Goal: Information Seeking & Learning: Learn about a topic

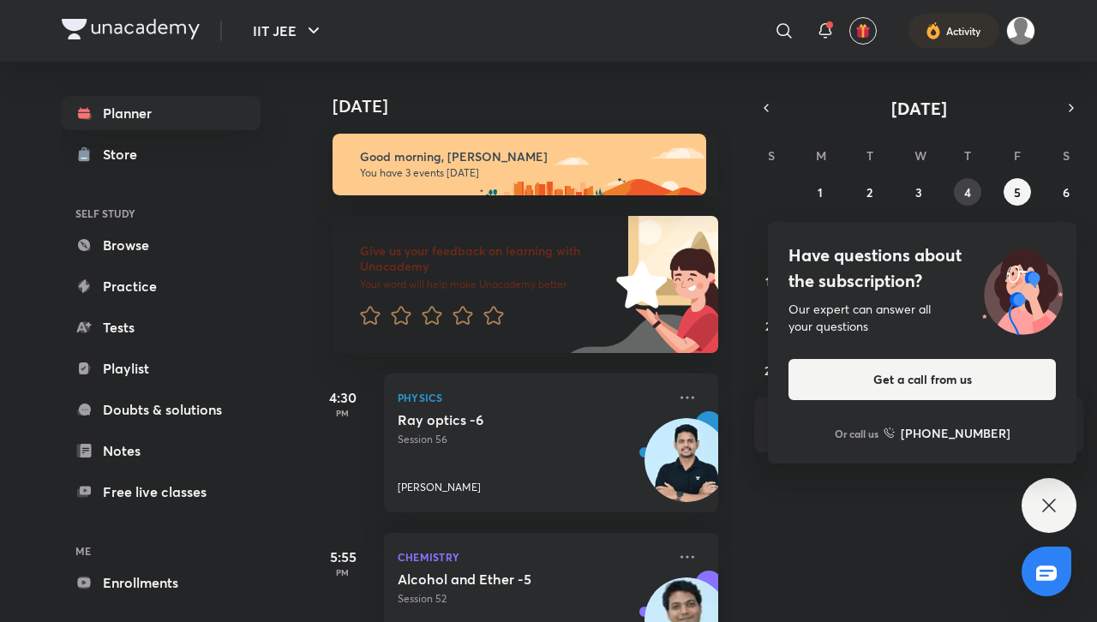
click at [964, 192] on abbr "4" at bounding box center [967, 192] width 7 height 16
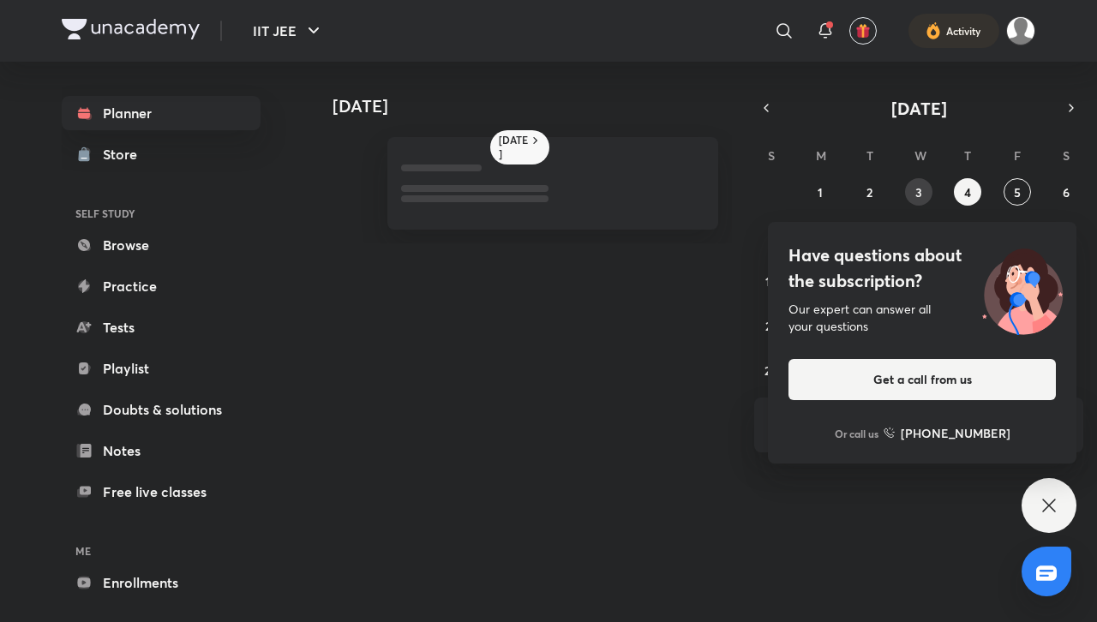
click at [927, 196] on button "3" at bounding box center [918, 191] width 27 height 27
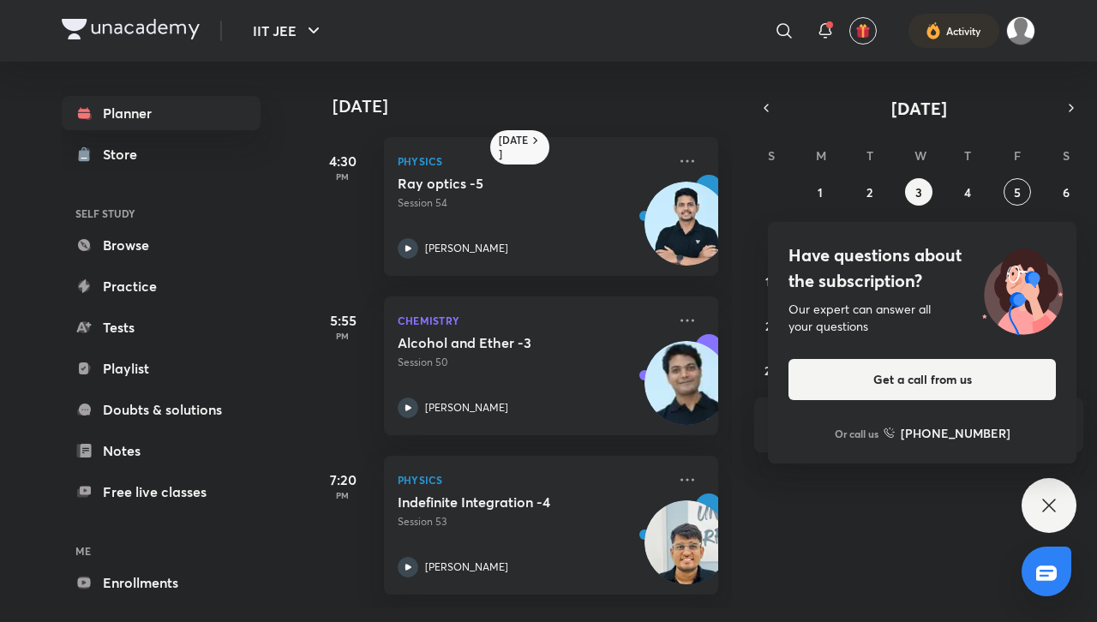
drag, startPoint x: 884, startPoint y: 201, endPoint x: 868, endPoint y: 206, distance: 17.1
click at [884, 202] on div "31 1 2 3 4 5 6 7 8 9 10 11 12 13 14 15 16 17 18 19 20 21 22 23 24 25 26 27 28 2…" at bounding box center [918, 281] width 329 height 206
click at [867, 207] on div "31 1 2 3 4 5 6 7 8 9 10 11 12 13 14 15 16 17 18 19 20 21 22 23 24 25 26 27 28 2…" at bounding box center [918, 281] width 329 height 206
click at [866, 201] on button "2" at bounding box center [869, 191] width 27 height 27
click at [1036, 506] on div "Have questions about the subscription? Our expert can answer all your questions…" at bounding box center [1049, 505] width 55 height 55
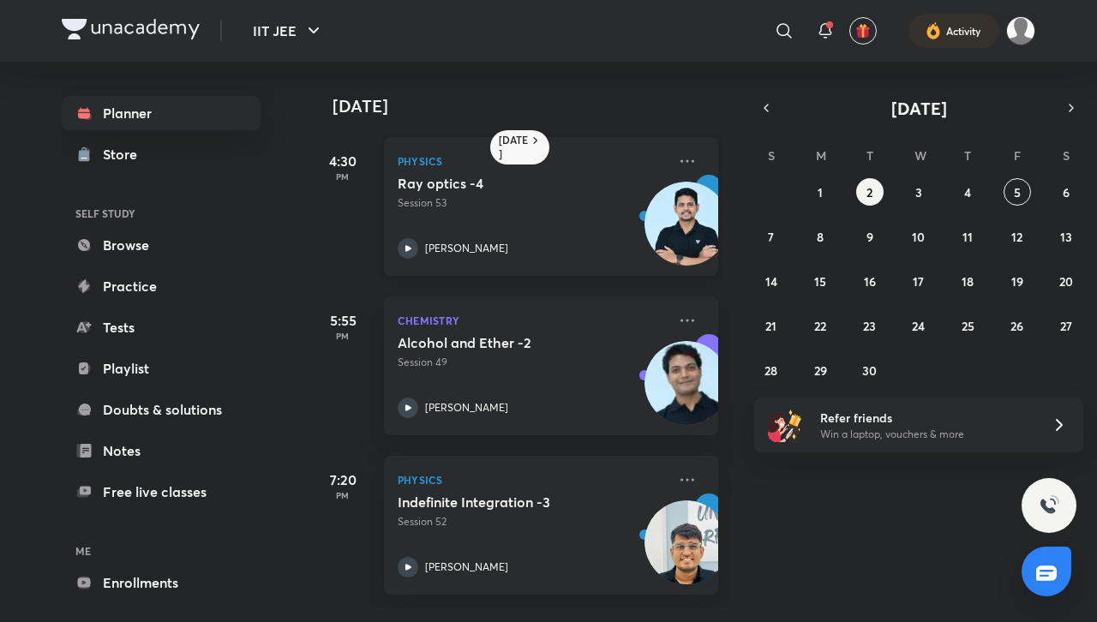
click at [528, 198] on p "Session 53" at bounding box center [532, 202] width 269 height 15
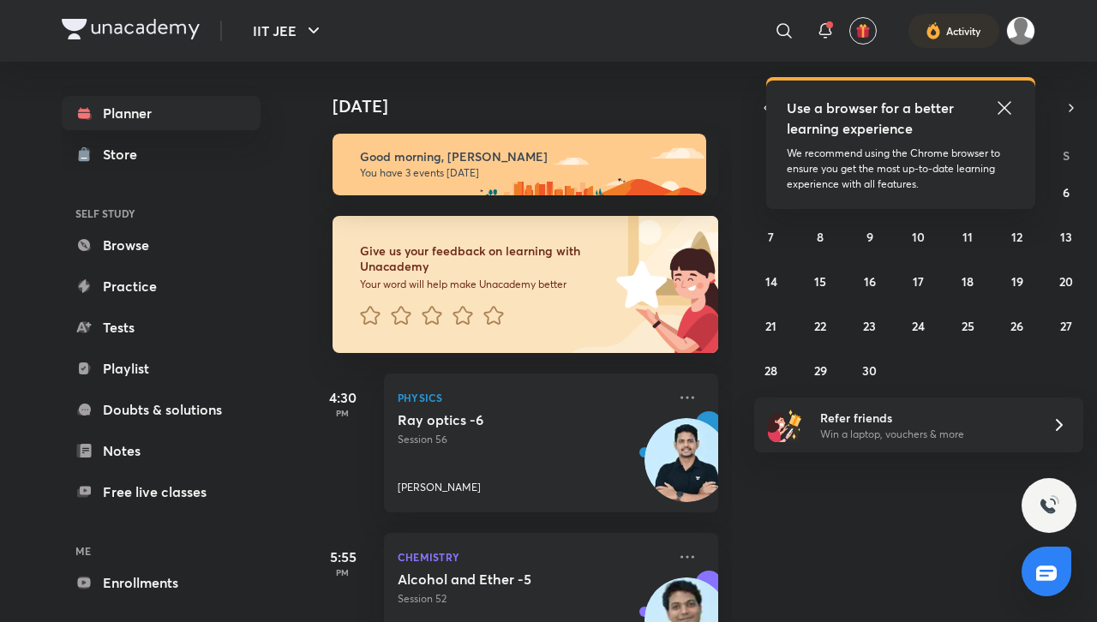
click at [1003, 111] on icon at bounding box center [1004, 108] width 21 height 21
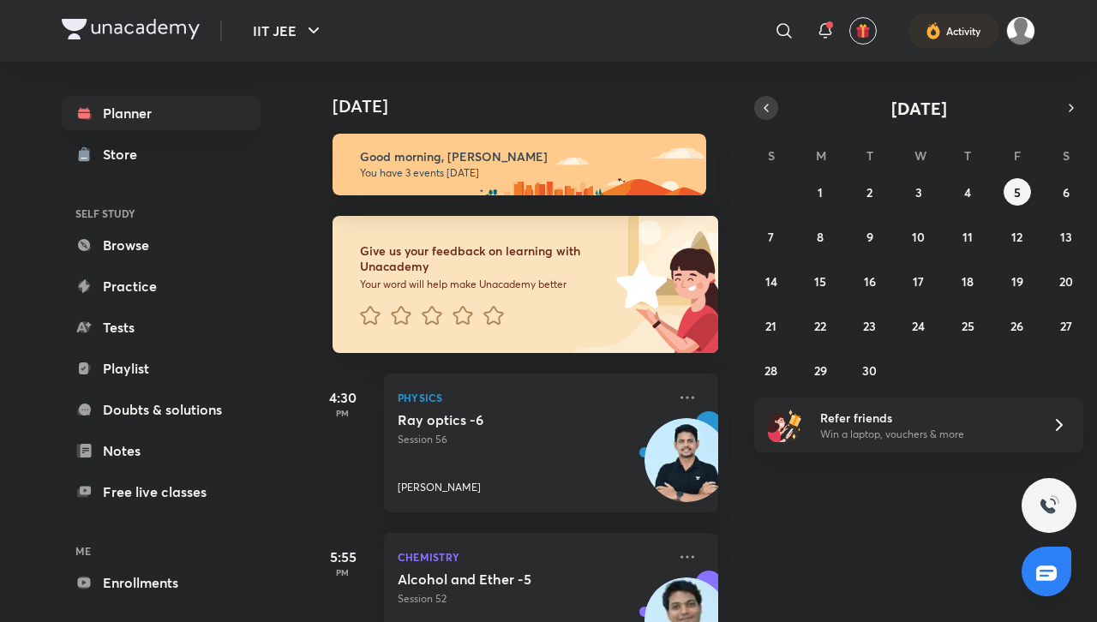
click at [770, 106] on icon "button" at bounding box center [766, 107] width 14 height 15
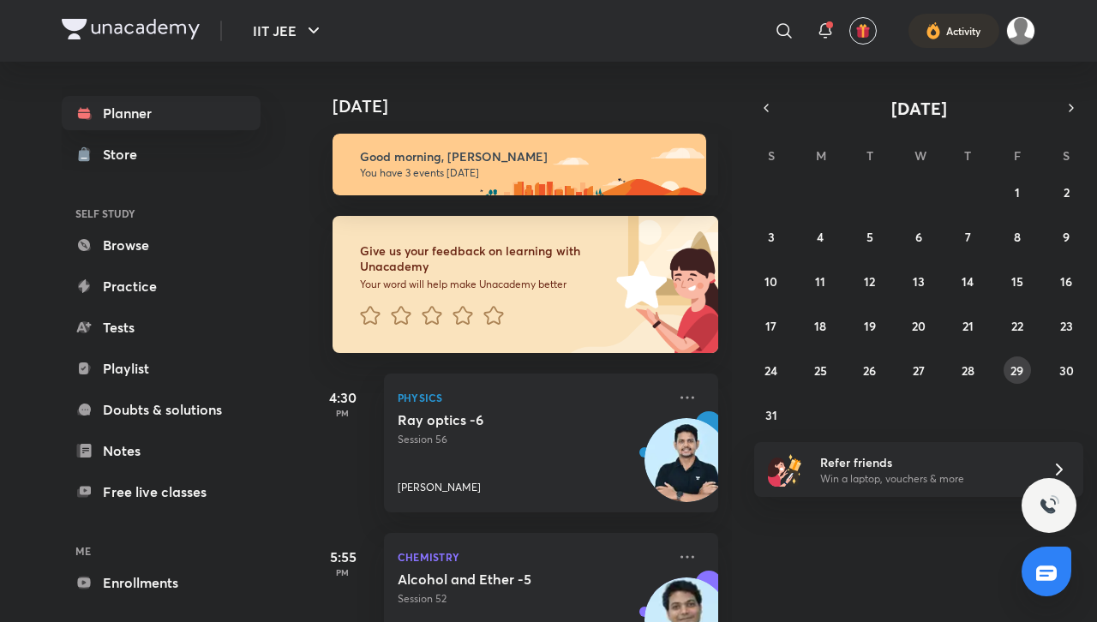
click at [1018, 379] on div "IIT JEE ​ Activity Planner Store SELF STUDY Browse Practice Tests Playlist Doub…" at bounding box center [548, 311] width 1097 height 622
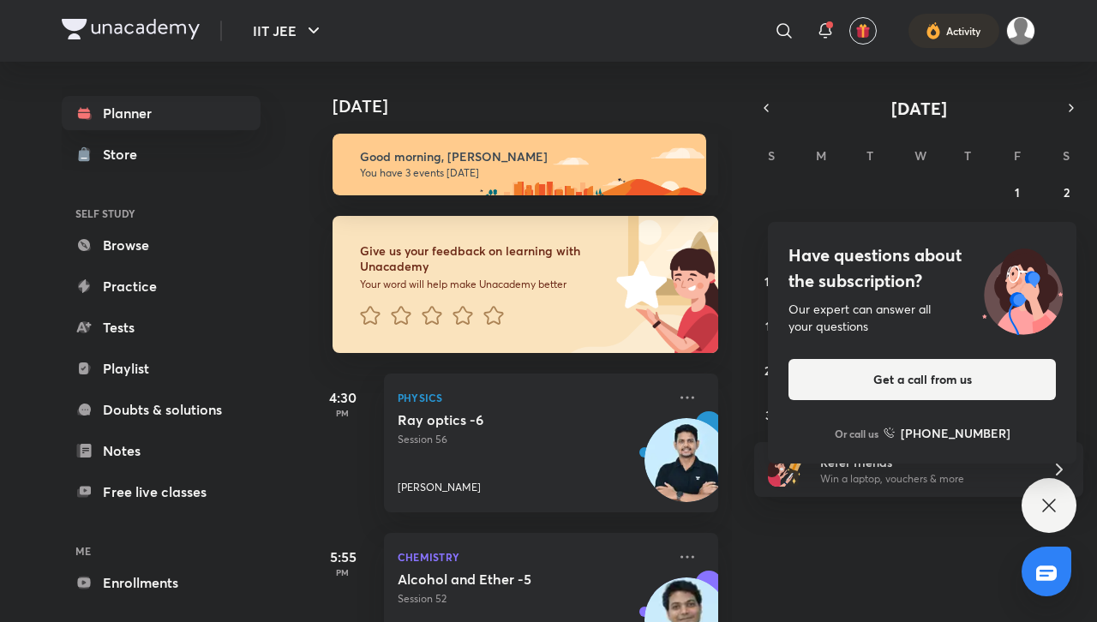
click at [1056, 517] on div "Have questions about the subscription? Our expert can answer all your questions…" at bounding box center [1049, 505] width 55 height 55
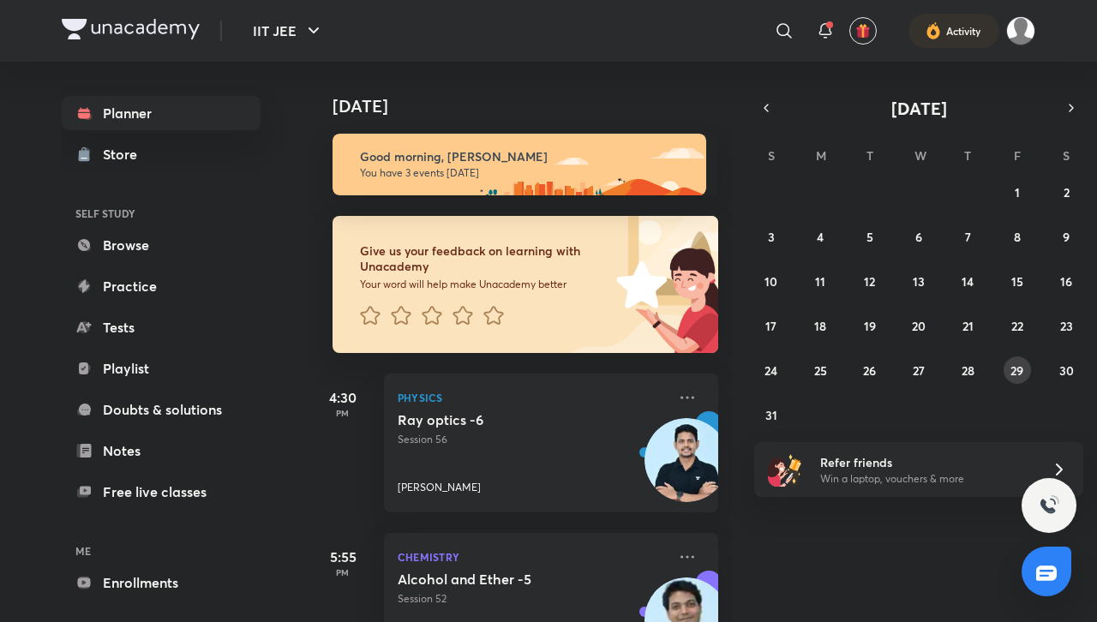
click at [1017, 368] on abbr "29" at bounding box center [1016, 371] width 13 height 16
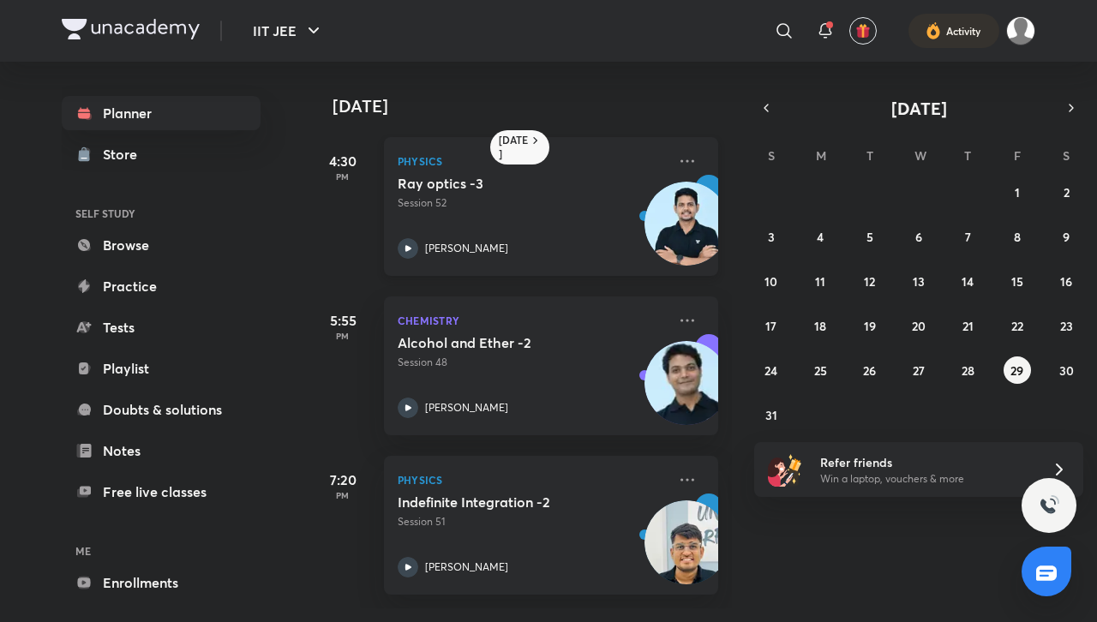
click at [561, 240] on div "[PERSON_NAME]" at bounding box center [532, 248] width 269 height 21
